Goal: Ask a question: Seek information or help from site administrators or community

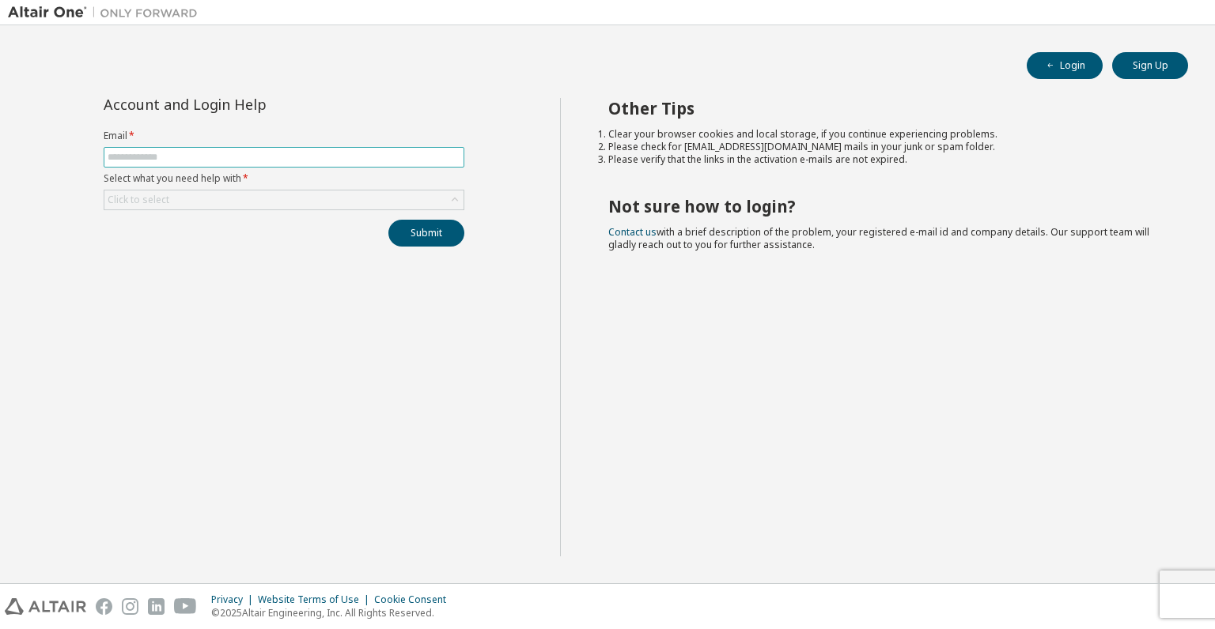
click at [152, 155] on input "text" at bounding box center [284, 157] width 353 height 13
type input "**********"
click at [319, 195] on div "Click to select" at bounding box center [283, 200] width 359 height 19
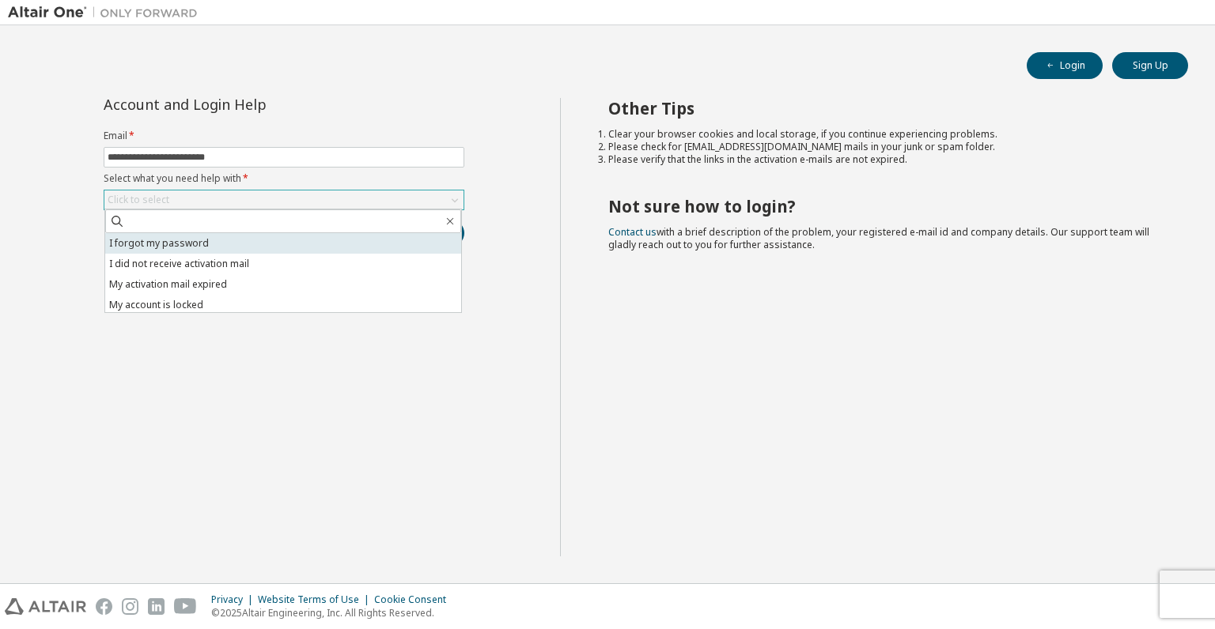
click at [270, 243] on li "I forgot my password" at bounding box center [283, 243] width 356 height 21
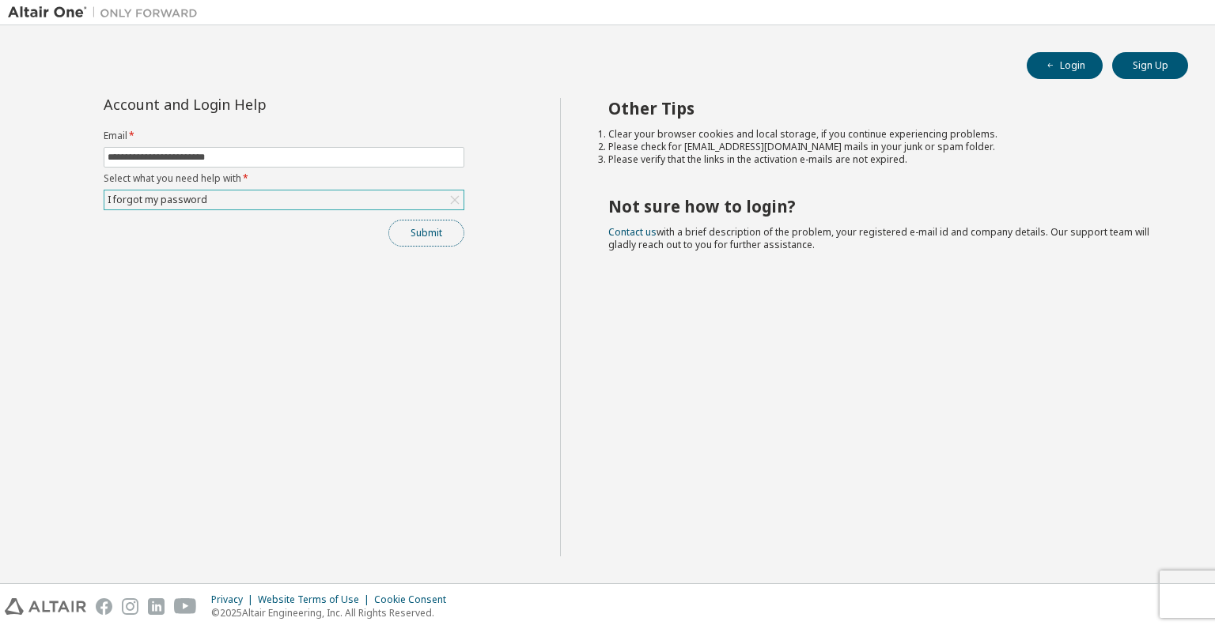
click at [414, 245] on button "Submit" at bounding box center [426, 233] width 76 height 27
click at [256, 198] on div "I forgot my password" at bounding box center [283, 200] width 359 height 19
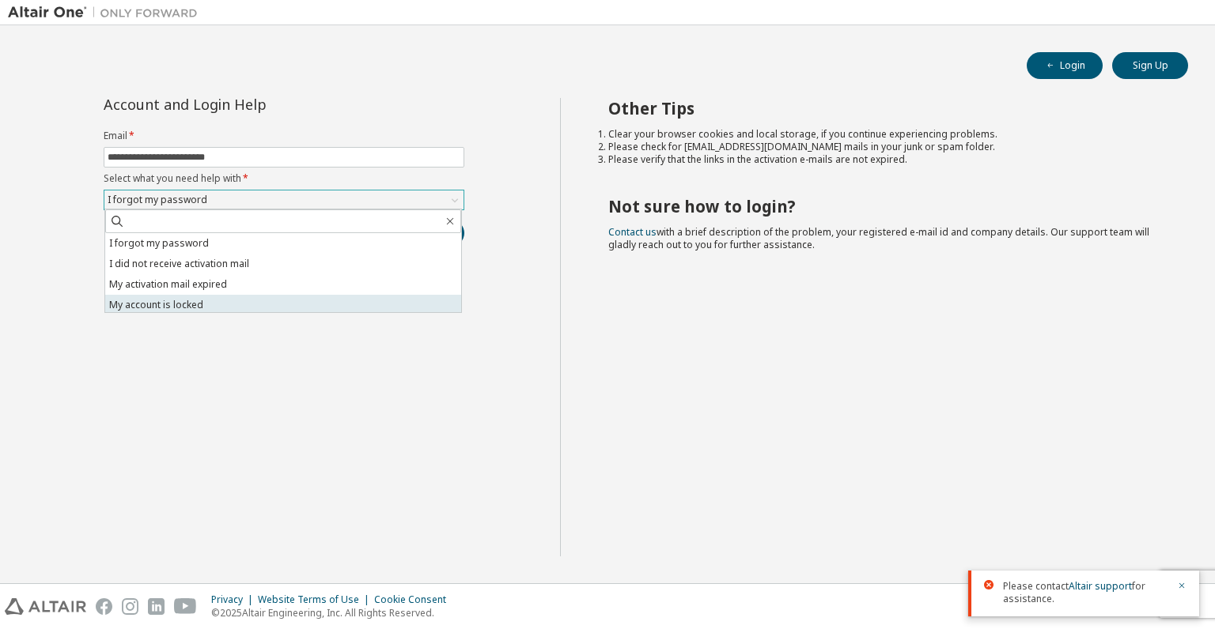
click at [221, 301] on li "My account is locked" at bounding box center [283, 305] width 356 height 21
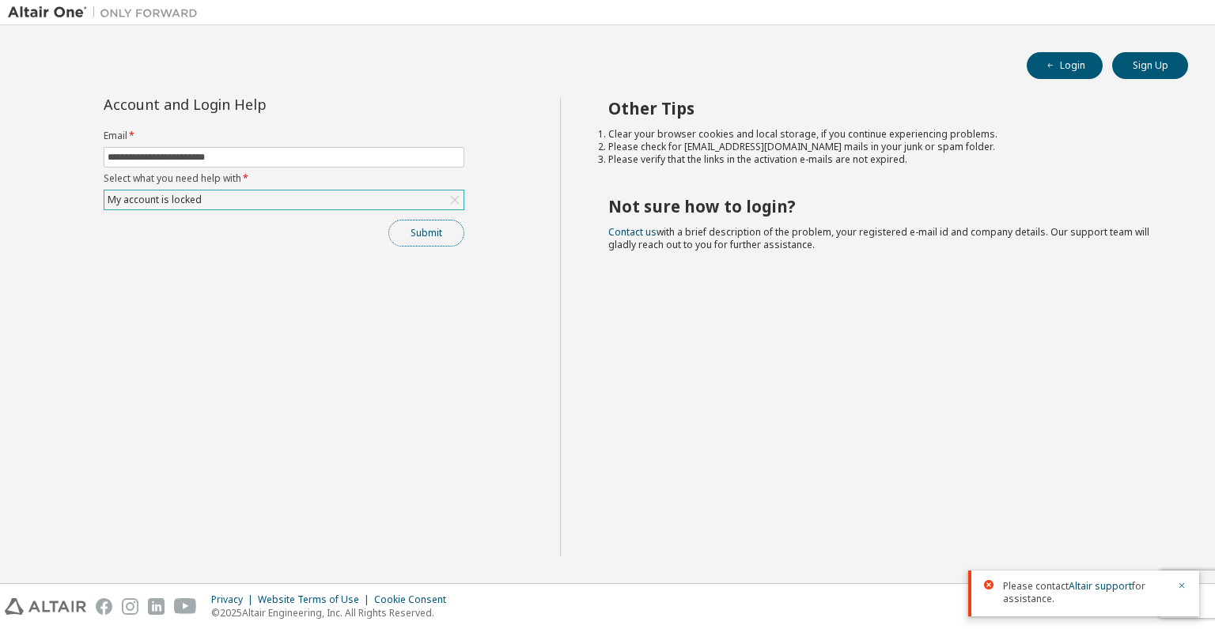
click at [425, 232] on button "Submit" at bounding box center [426, 233] width 76 height 27
